Goal: Find specific page/section: Find specific page/section

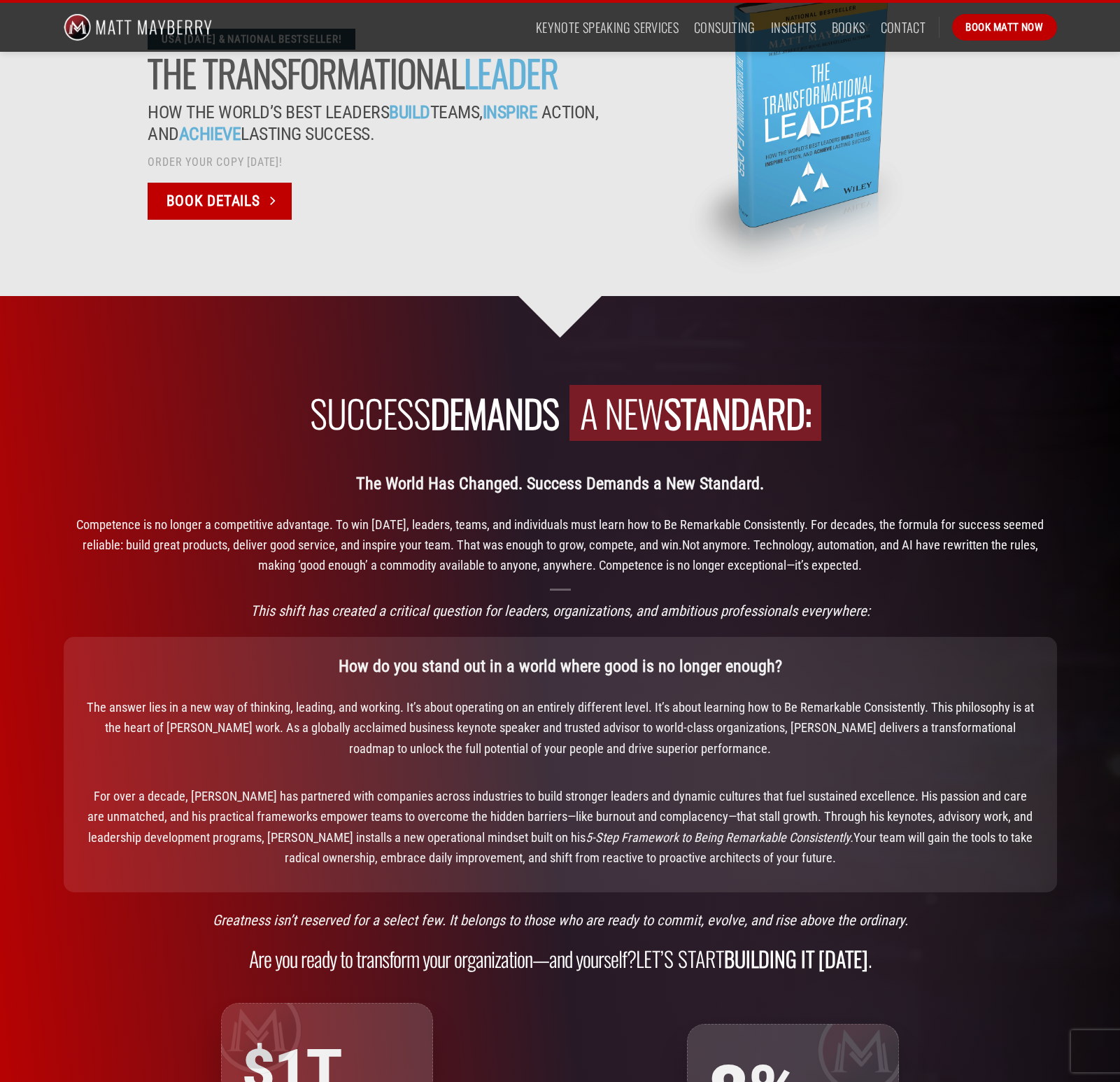
scroll to position [1108, 0]
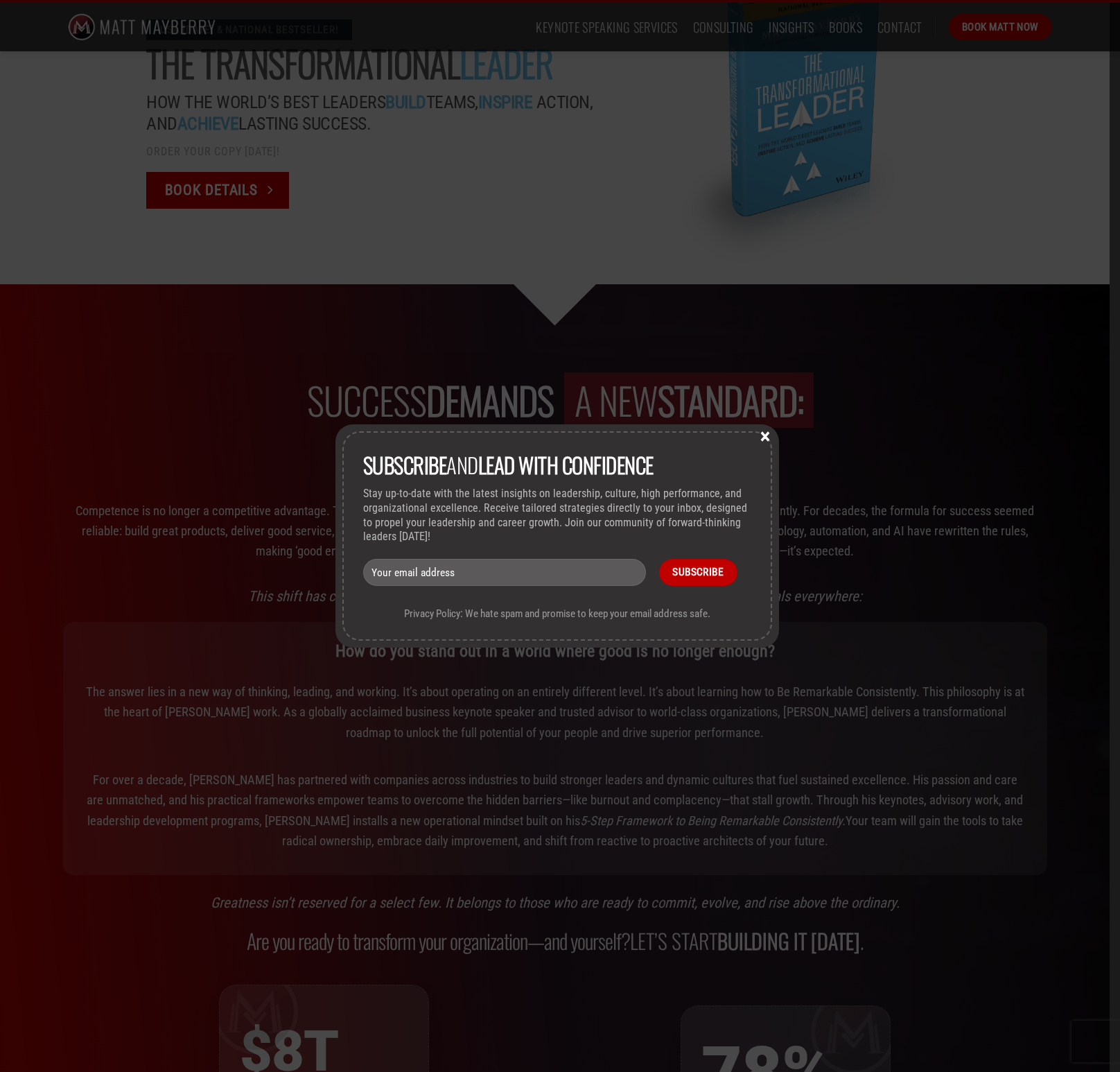
click at [760, 436] on button "×" at bounding box center [765, 436] width 21 height 12
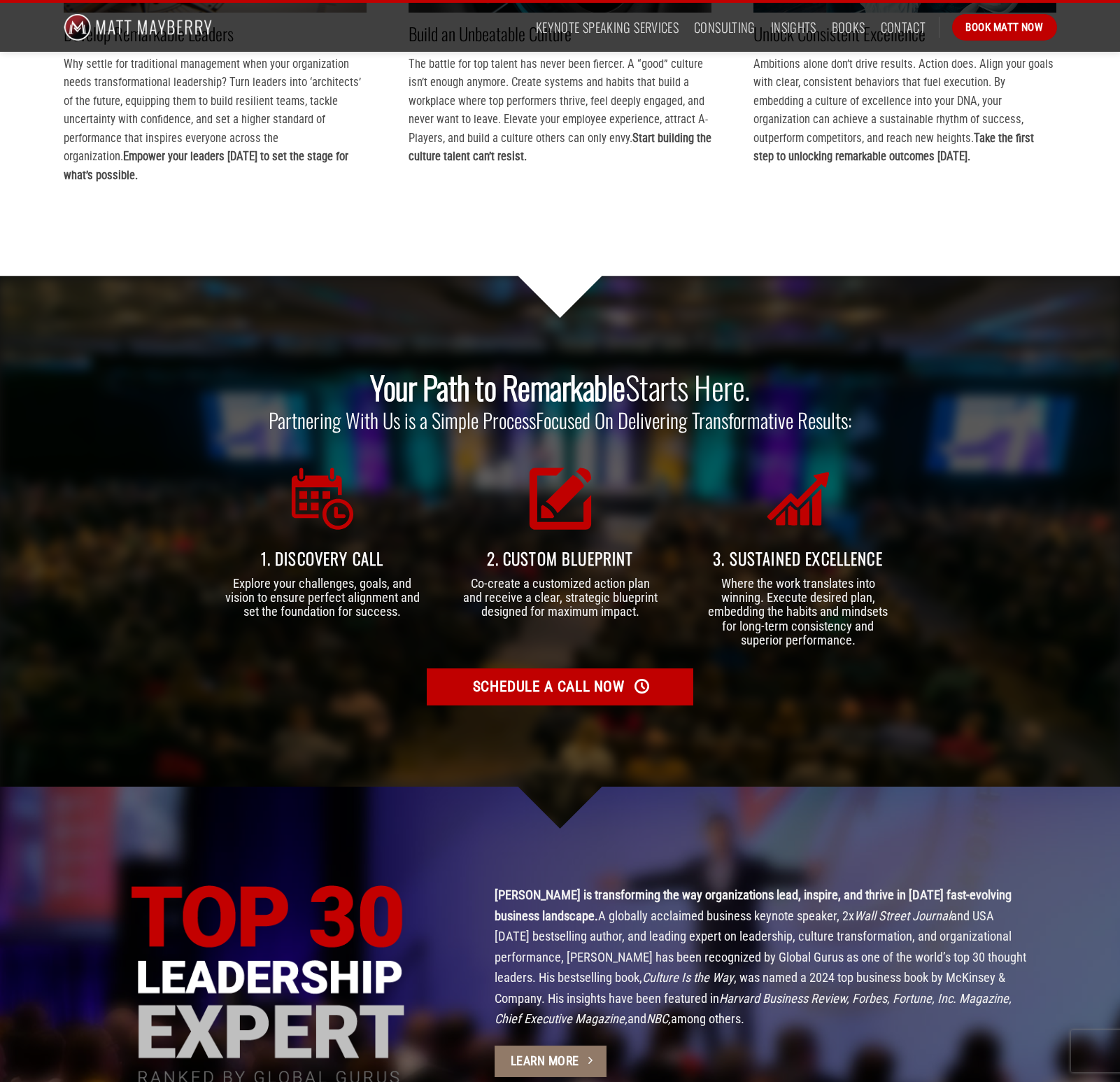
scroll to position [3820, 0]
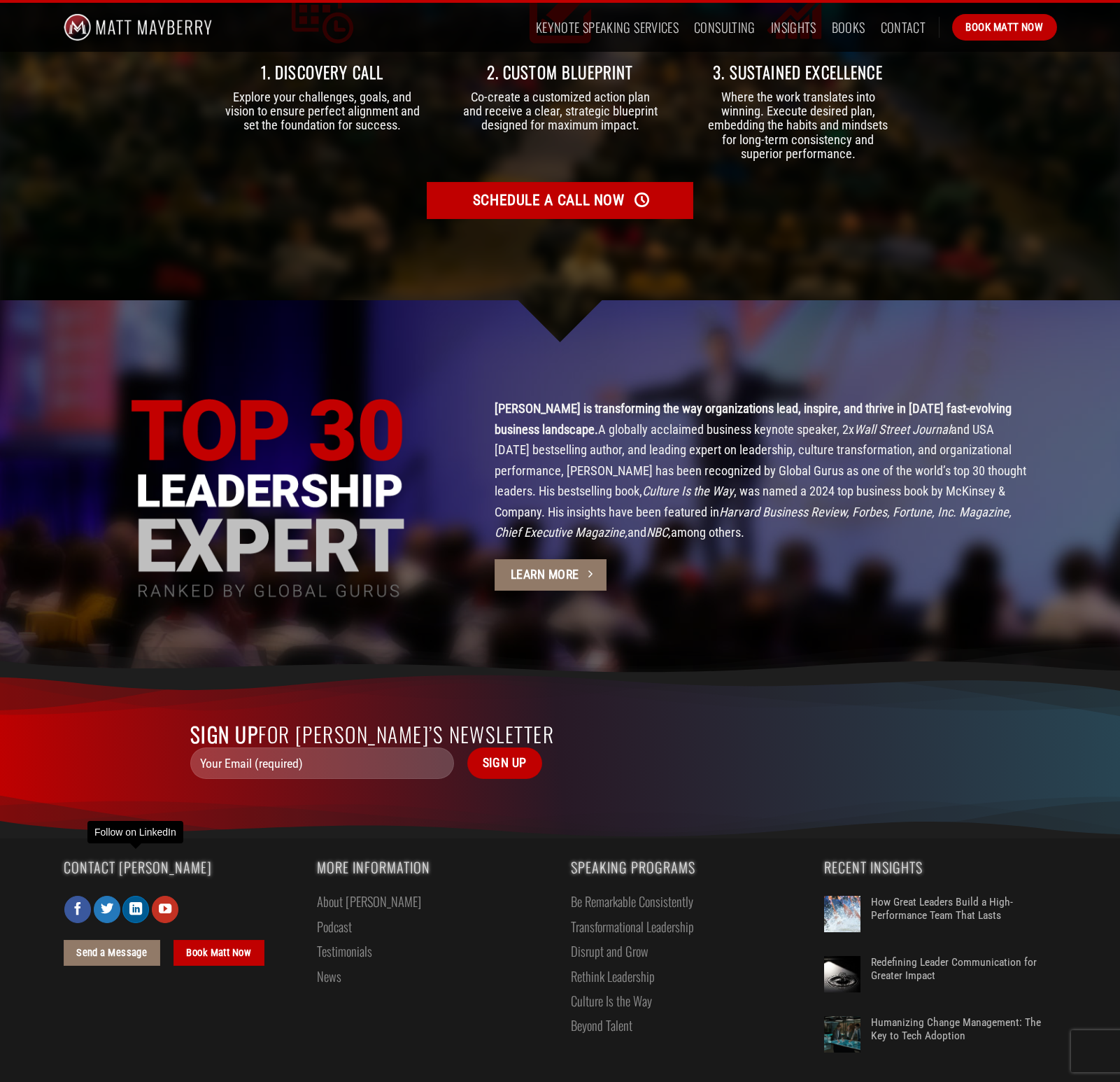
click at [133, 901] on icon "Follow on LinkedIn" at bounding box center [136, 909] width 12 height 16
click at [769, 343] on div at bounding box center [560, 487] width 1120 height 373
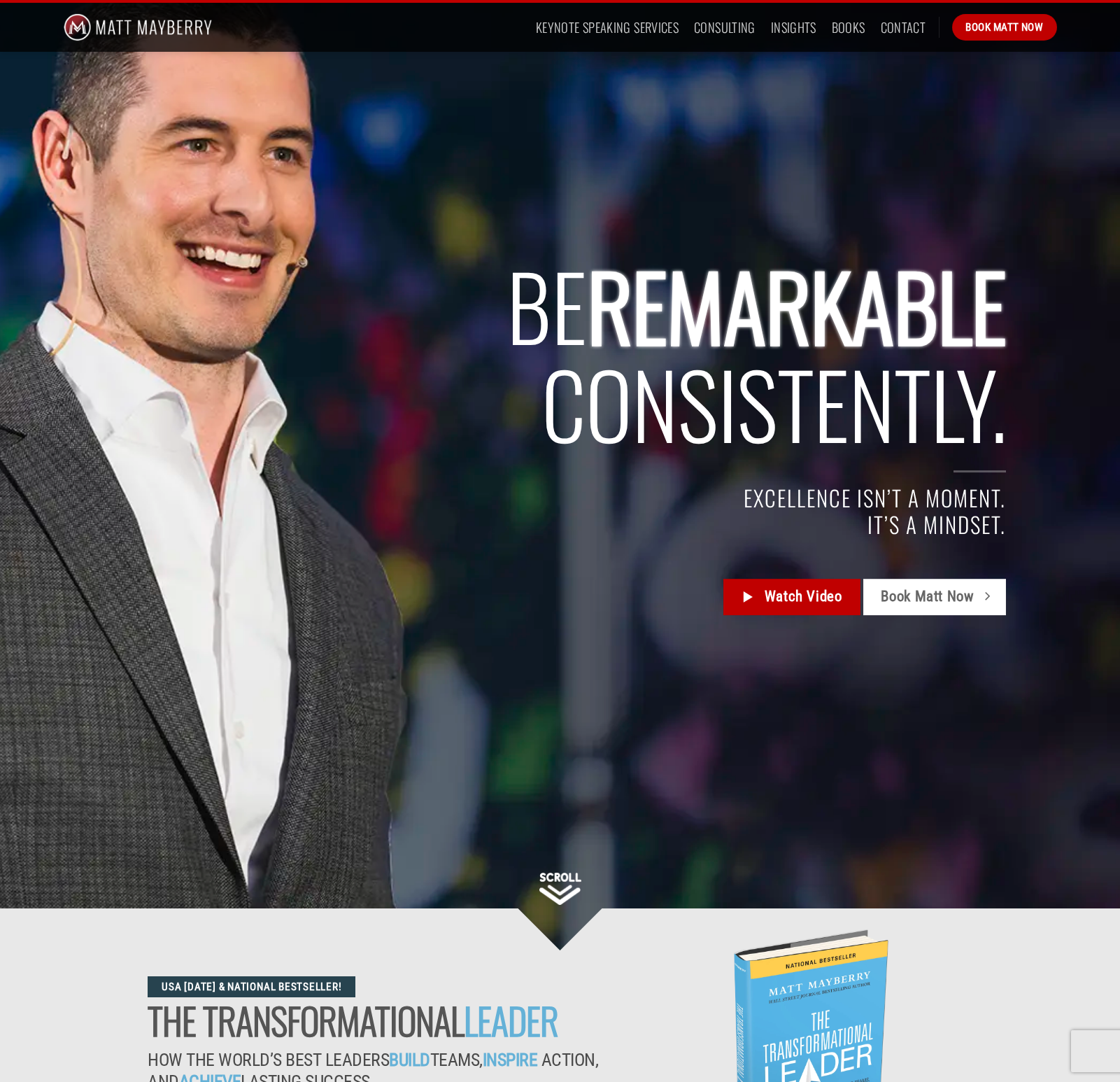
scroll to position [0, 0]
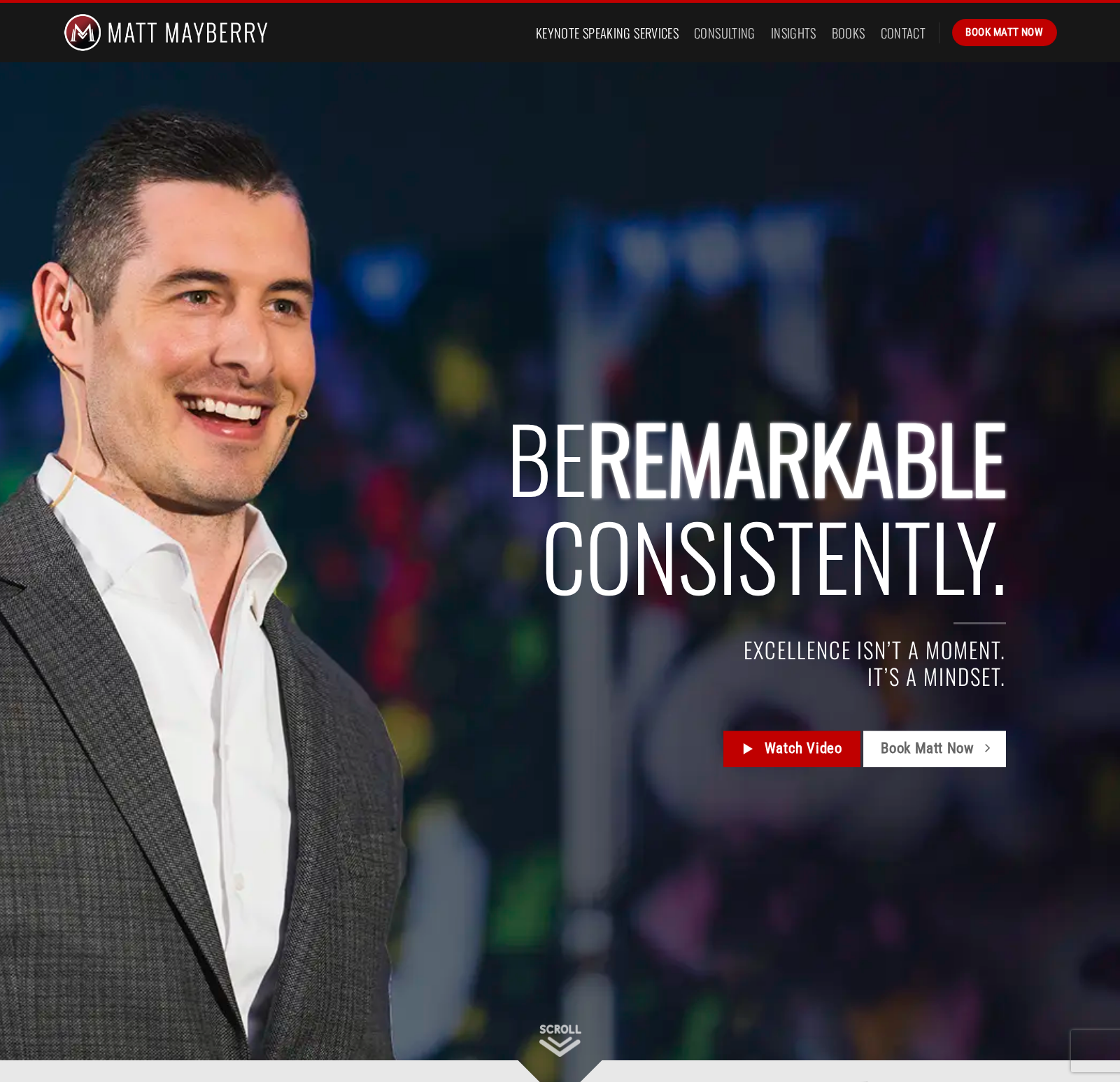
click at [628, 30] on link "Keynote Speaking Services" at bounding box center [607, 32] width 143 height 25
click at [896, 33] on link "Contact" at bounding box center [903, 32] width 45 height 25
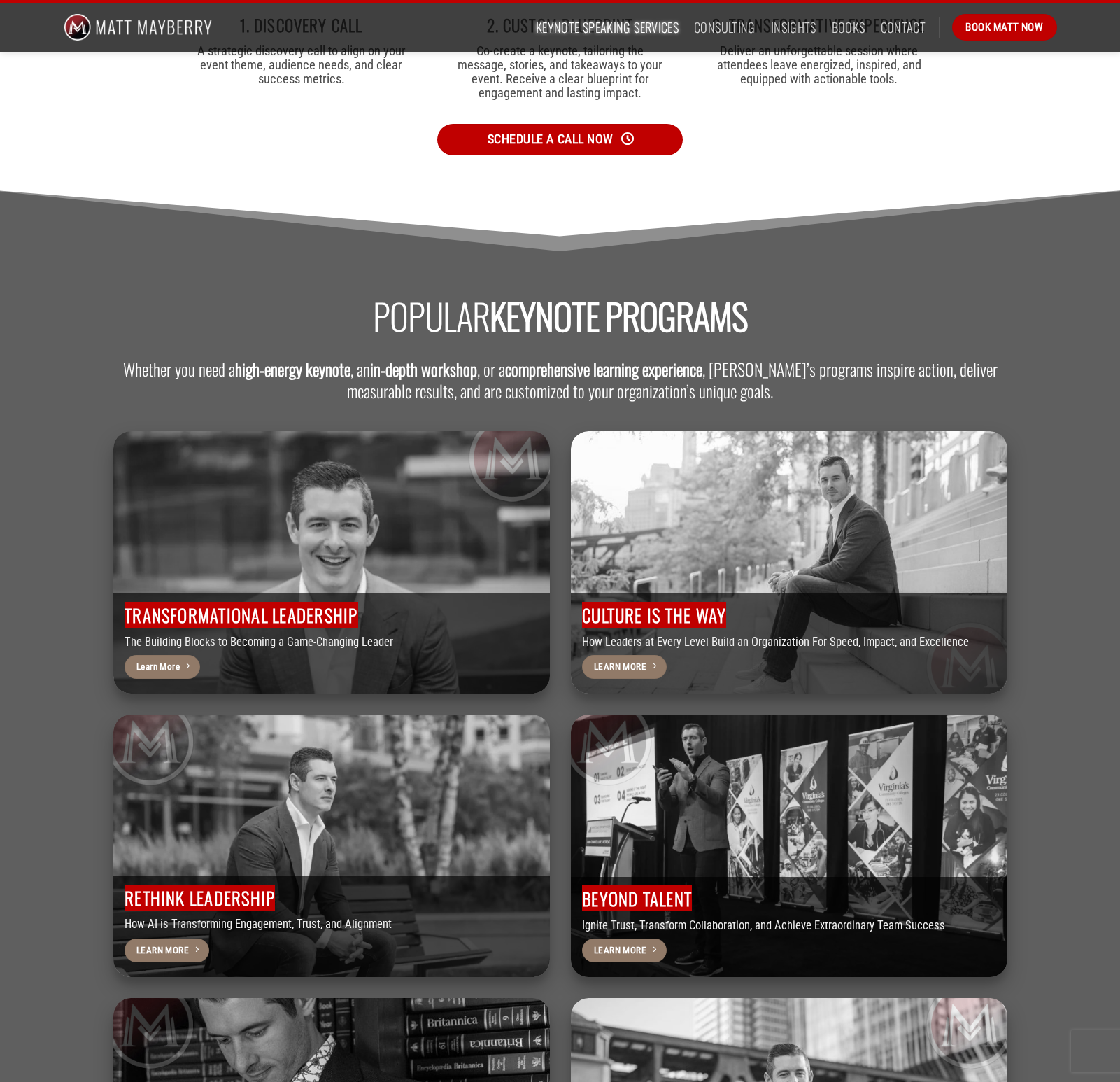
scroll to position [3962, 0]
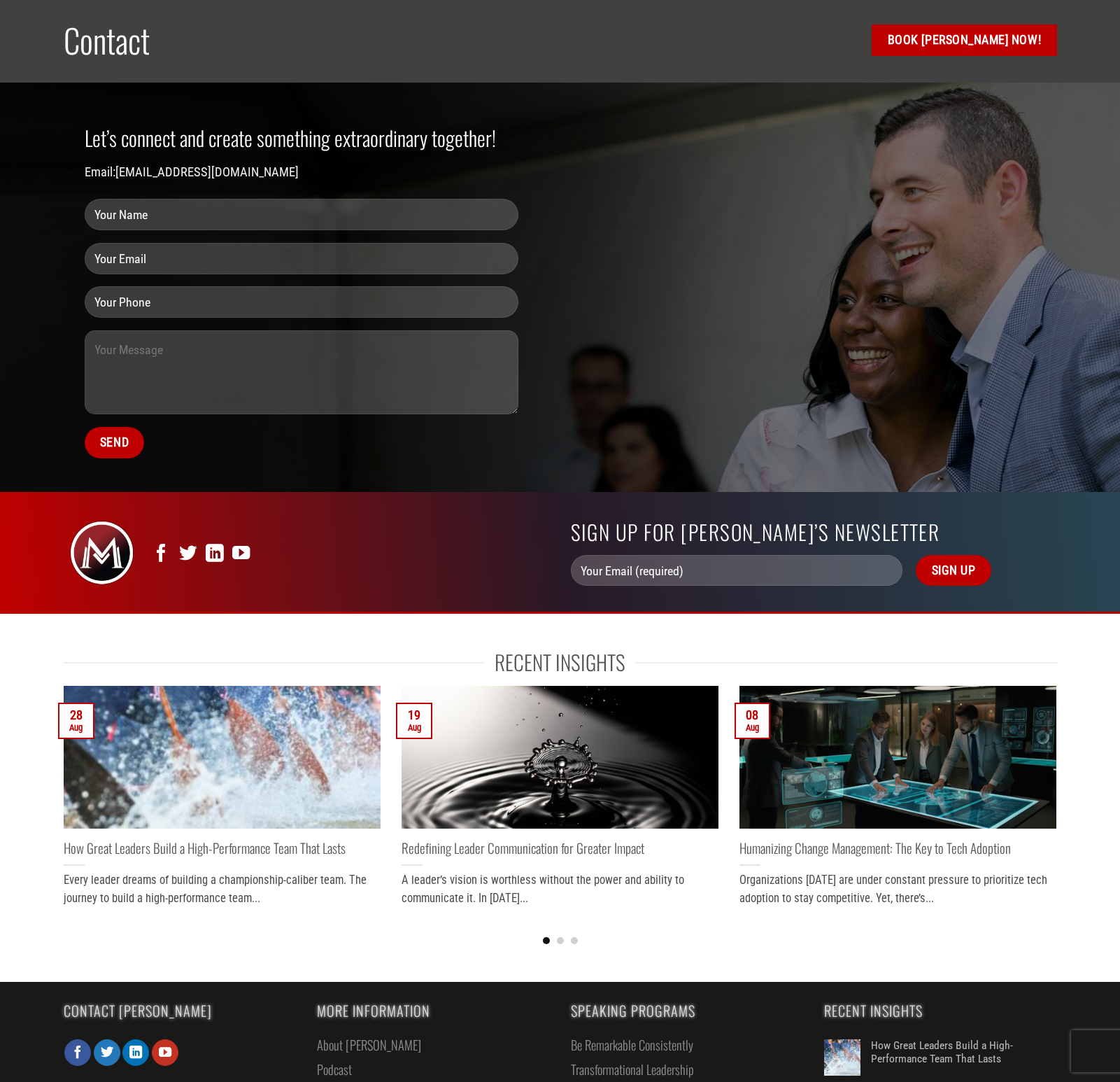
scroll to position [251, 0]
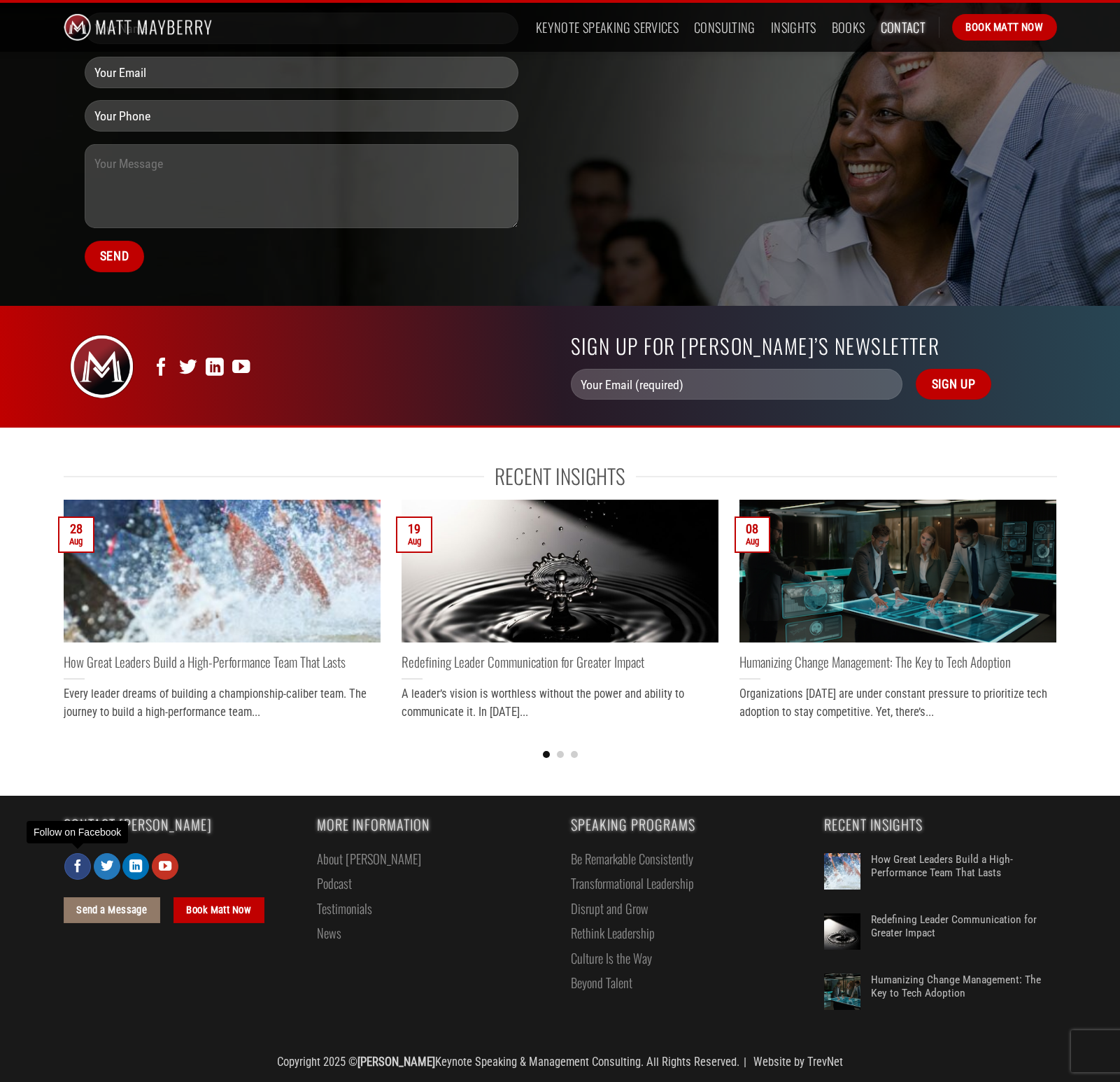
click at [77, 869] on icon "Follow on Facebook" at bounding box center [77, 866] width 12 height 16
